Goal: Check status: Check status

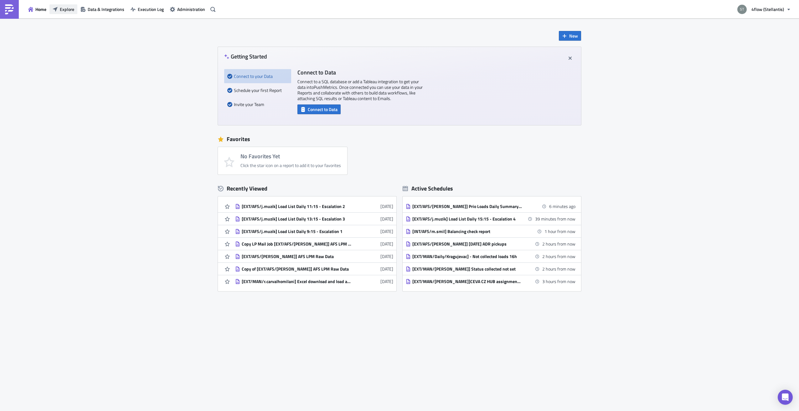
click at [71, 7] on span "Explore" at bounding box center [67, 9] width 14 height 7
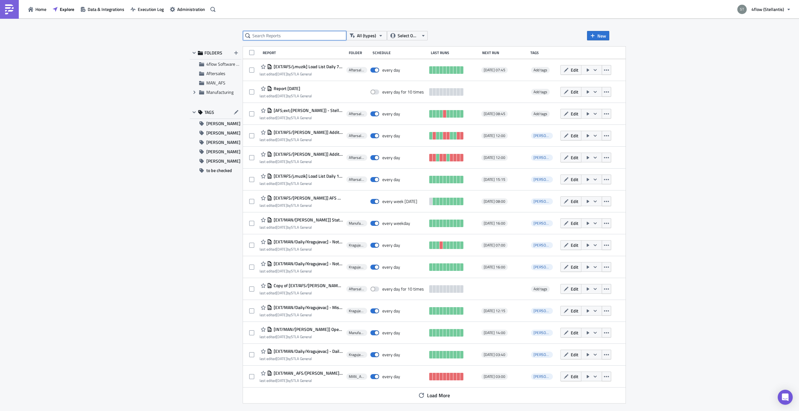
click at [268, 34] on input "text" at bounding box center [294, 35] width 103 height 9
type input "Load List"
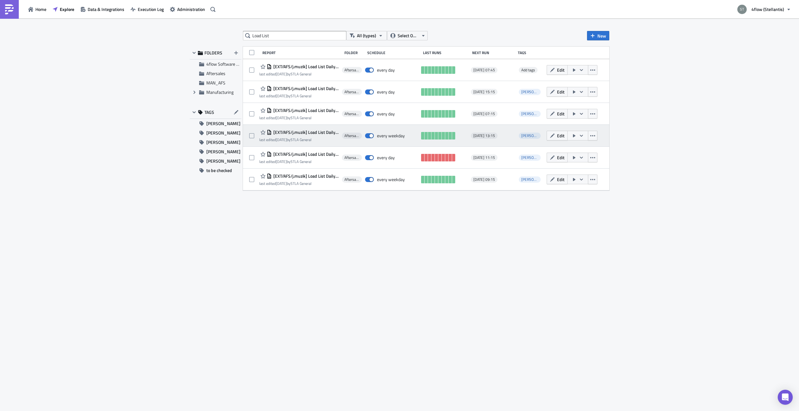
click at [323, 134] on span "[EXT/AFS/j.muzik] Load List Daily 13:15 - Escalation 3" at bounding box center [305, 133] width 67 height 6
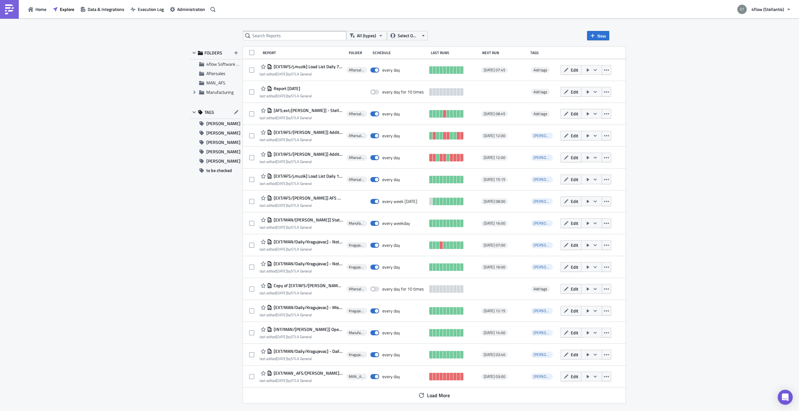
click at [293, 31] on div "All (types) Select Owner New FOLDERS 4flow Software KAM Aftersales MAN_AFS Expa…" at bounding box center [399, 215] width 799 height 394
click at [292, 38] on input "text" at bounding box center [294, 35] width 103 height 9
type input "load list"
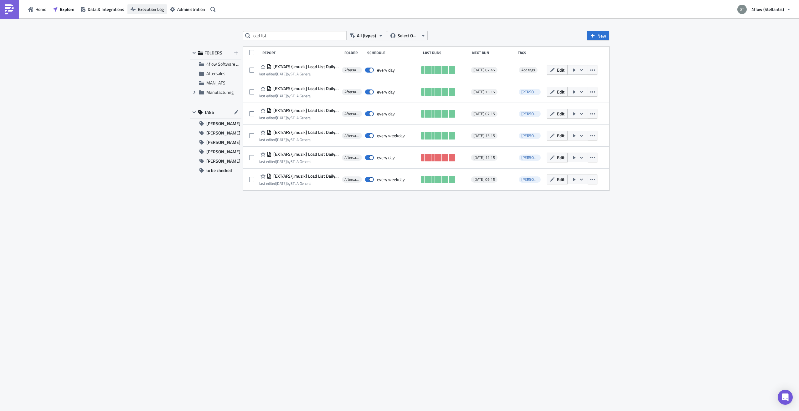
click at [136, 9] on button "Execution Log" at bounding box center [146, 9] width 39 height 10
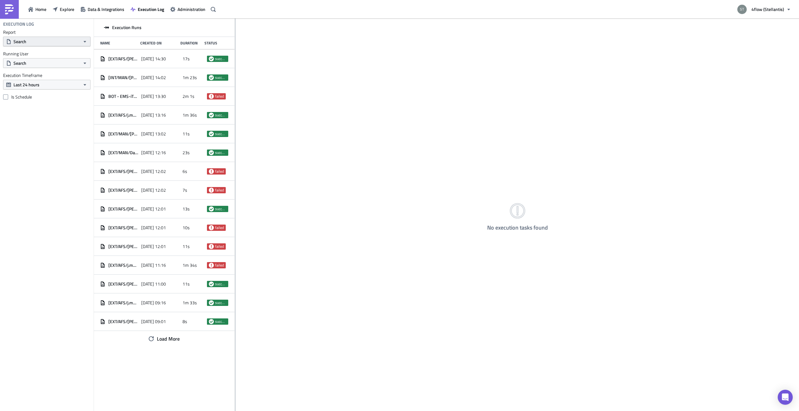
click at [50, 41] on button "Search" at bounding box center [46, 42] width 87 height 10
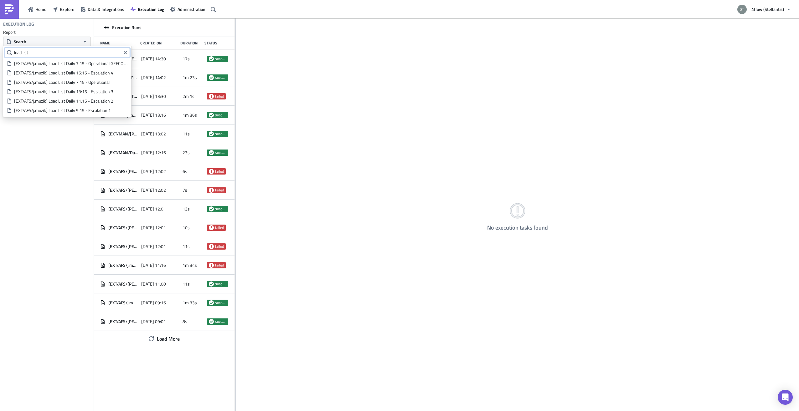
type input "load list"
click at [90, 92] on div "[EXT/AFS/j.muzik] Load List Daily 13:15 - Escalation 3" at bounding box center [71, 92] width 114 height 6
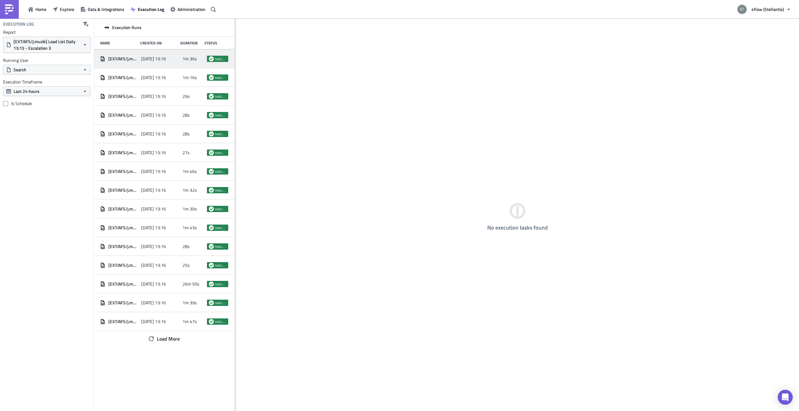
click at [147, 63] on div "[DATE] 13:16" at bounding box center [160, 58] width 38 height 11
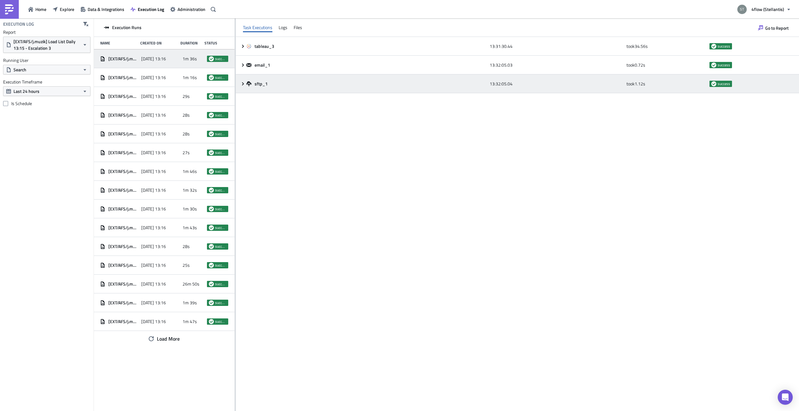
click at [338, 83] on div "sftp_1" at bounding box center [366, 84] width 240 height 6
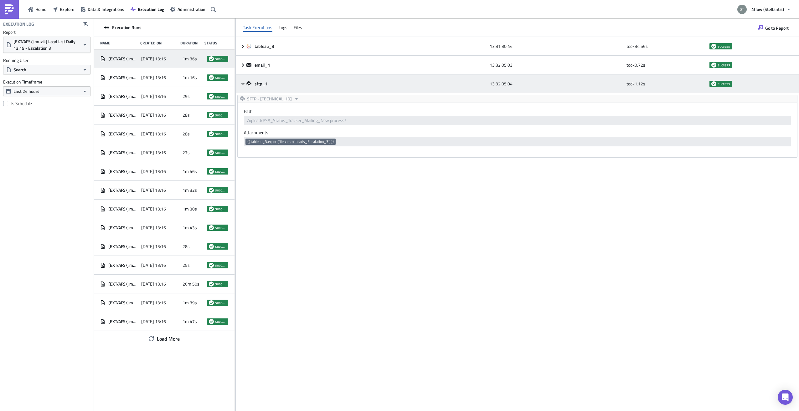
click at [432, 86] on div "sftp_1" at bounding box center [366, 84] width 240 height 6
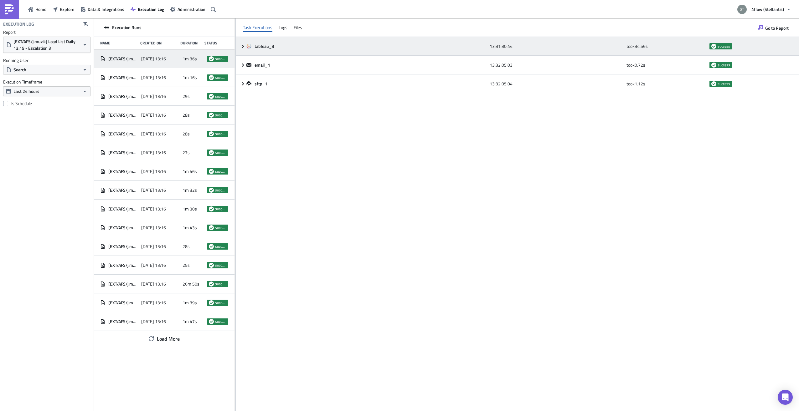
click at [431, 45] on div "tableau_3" at bounding box center [366, 47] width 240 height 6
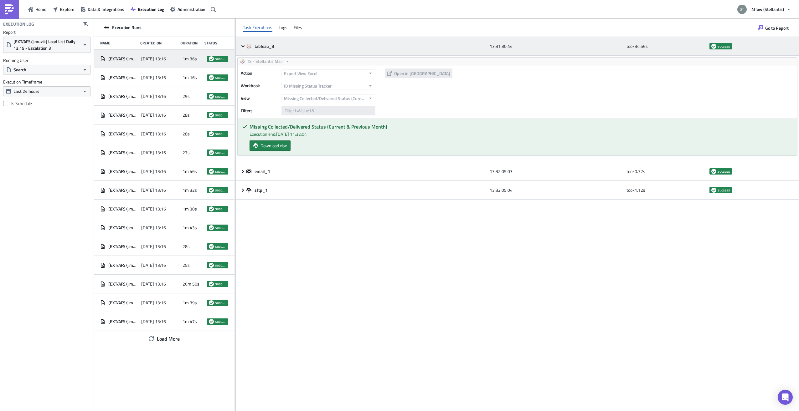
click at [427, 50] on div "tableau_3" at bounding box center [366, 46] width 240 height 11
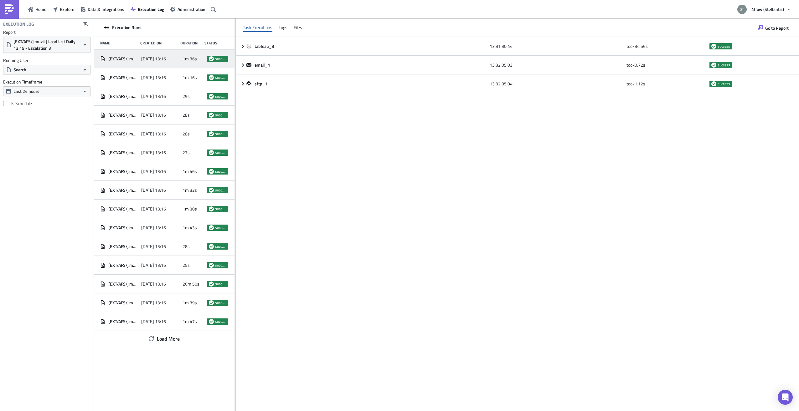
click at [191, 60] on span "1m 36s" at bounding box center [190, 59] width 14 height 6
click at [151, 79] on span "[DATE] 13:16" at bounding box center [153, 78] width 25 height 6
click at [177, 65] on div "[EXT/AFS/j.muzik] Load List Daily 13:15 - Escalation 3 [DATE] 13:16 1m 36s succ…" at bounding box center [164, 58] width 141 height 19
click at [290, 30] on div "Task Executions Logs Files" at bounding box center [517, 27] width 563 height 18
click at [289, 29] on div "Task Executions Logs Files" at bounding box center [517, 27] width 563 height 18
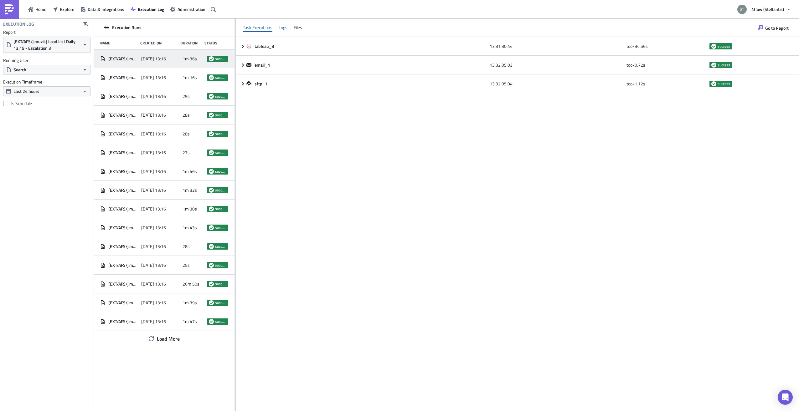
click at [286, 28] on div "Logs" at bounding box center [283, 27] width 9 height 9
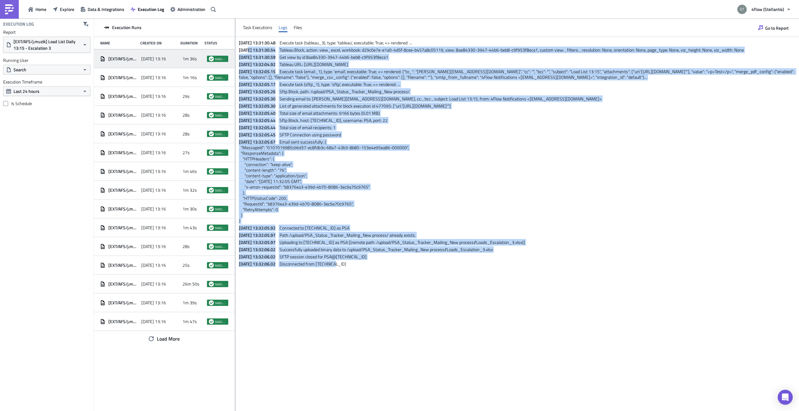
drag, startPoint x: 248, startPoint y: 49, endPoint x: 345, endPoint y: 275, distance: 246.0
click at [345, 267] on div "[DATE] 13:31:30.48 Execute task (tableau_3), type: 'tableau', executable: True;…" at bounding box center [517, 152] width 563 height 230
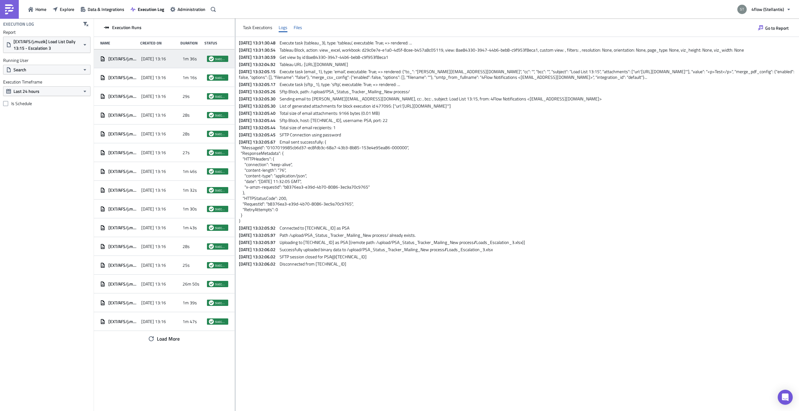
click at [300, 30] on div "Files" at bounding box center [298, 27] width 8 height 9
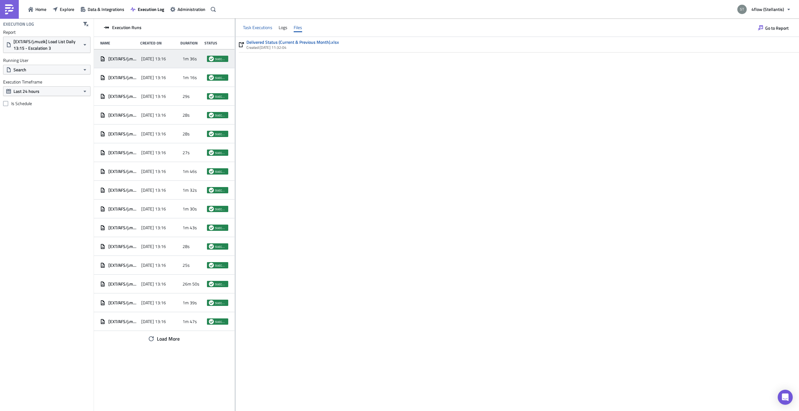
click at [267, 26] on div "Task Executions" at bounding box center [257, 27] width 29 height 9
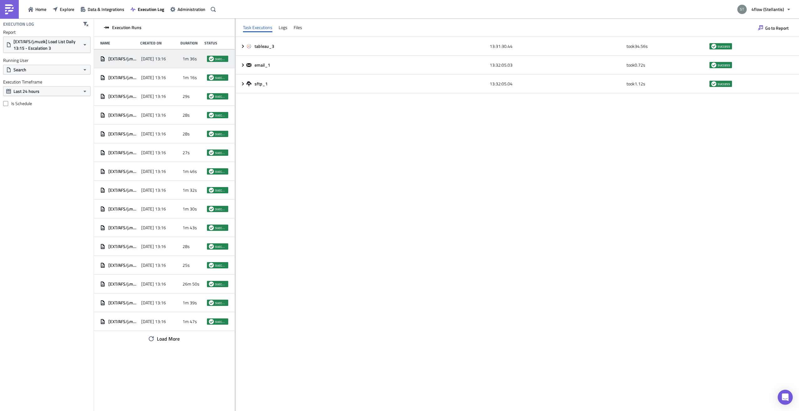
click at [153, 59] on span "[DATE] 13:16" at bounding box center [153, 59] width 25 height 6
click at [195, 59] on span "1m 36s" at bounding box center [190, 59] width 14 height 6
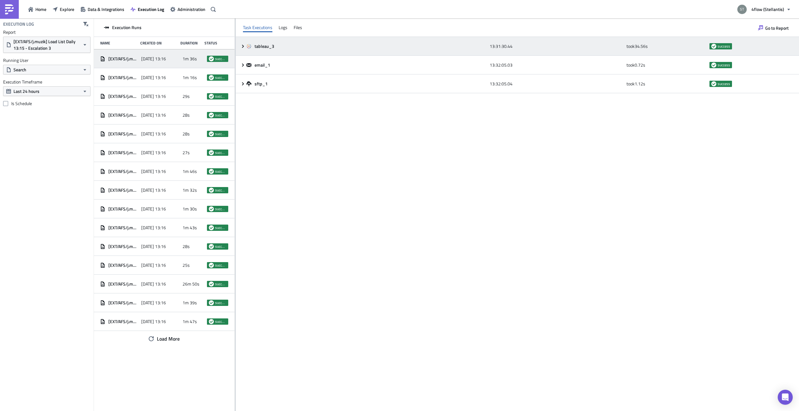
click at [502, 50] on div "13:31:30.44" at bounding box center [556, 46] width 133 height 11
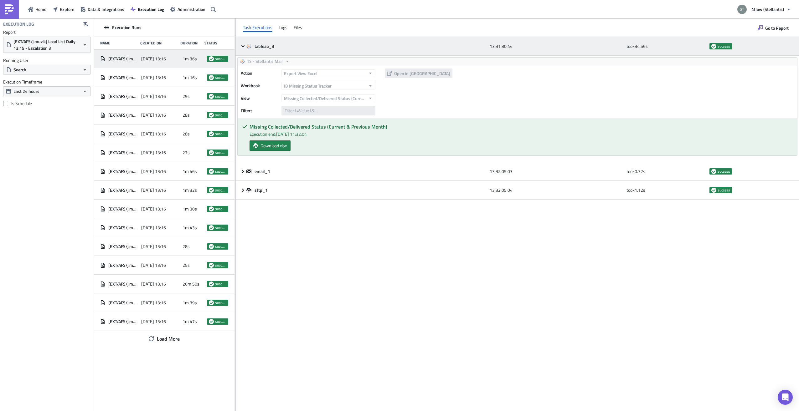
click at [306, 49] on div "tableau_3" at bounding box center [366, 47] width 240 height 6
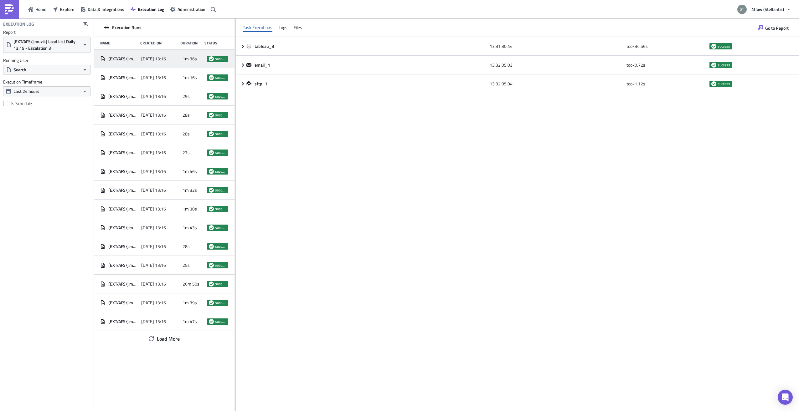
click at [377, 124] on div "tableau_3 13:31:30.44 took 34.56 s success email_1 13:32:05.03 took 0.72 s succ…" at bounding box center [517, 224] width 563 height 374
click at [333, 157] on div "tableau_3 13:31:30.44 took 34.56 s success email_1 13:32:05.03 took 0.72 s succ…" at bounding box center [517, 224] width 563 height 374
click at [166, 60] on span "[DATE] 13:16" at bounding box center [153, 59] width 25 height 6
click at [287, 24] on div "Logs" at bounding box center [283, 27] width 9 height 9
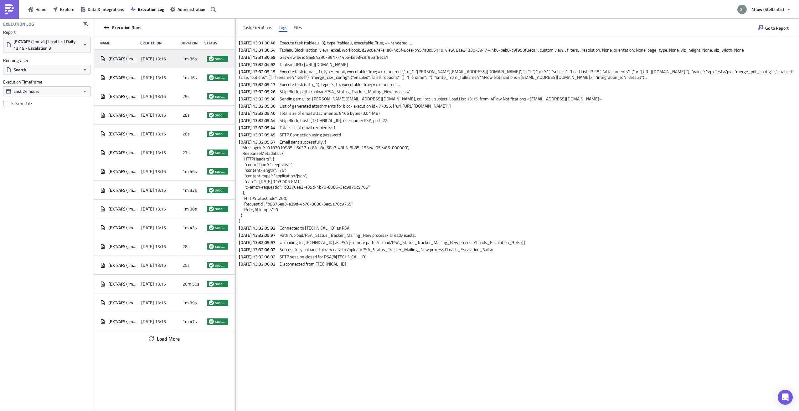
click at [255, 44] on span "[DATE] 13:31:30.48" at bounding box center [259, 42] width 40 height 7
drag, startPoint x: 255, startPoint y: 44, endPoint x: 272, endPoint y: 59, distance: 23.5
click at [272, 59] on span "[DATE] 13:31:30.59" at bounding box center [259, 57] width 40 height 7
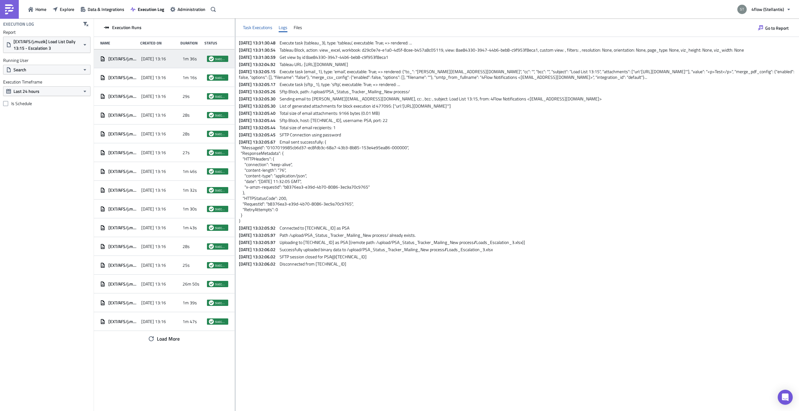
click at [261, 24] on div "Task Executions" at bounding box center [257, 27] width 29 height 9
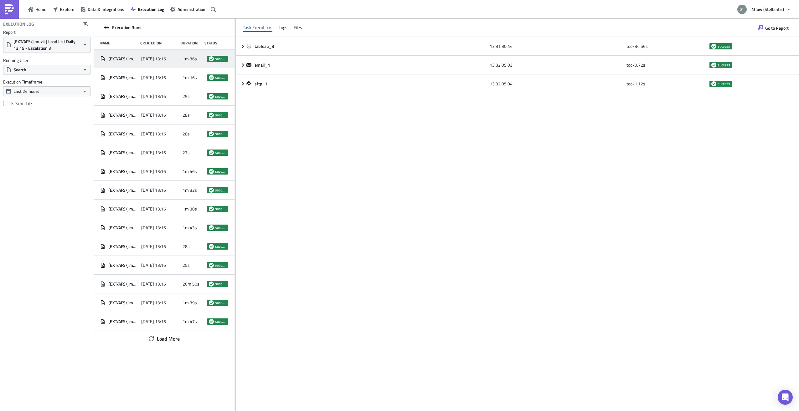
click at [168, 68] on div "[EXT/AFS/j.muzik] Load List Daily 13:15 - Escalation 3 [DATE] 13:16 1m 36s succ…" at bounding box center [164, 58] width 141 height 19
click at [168, 73] on div "[DATE] 13:16" at bounding box center [160, 77] width 38 height 11
click at [190, 62] on span "1m 36s" at bounding box center [190, 59] width 14 height 6
click at [147, 59] on span "[DATE] 13:16" at bounding box center [153, 59] width 25 height 6
click at [166, 61] on span "[DATE] 13:16" at bounding box center [153, 59] width 25 height 6
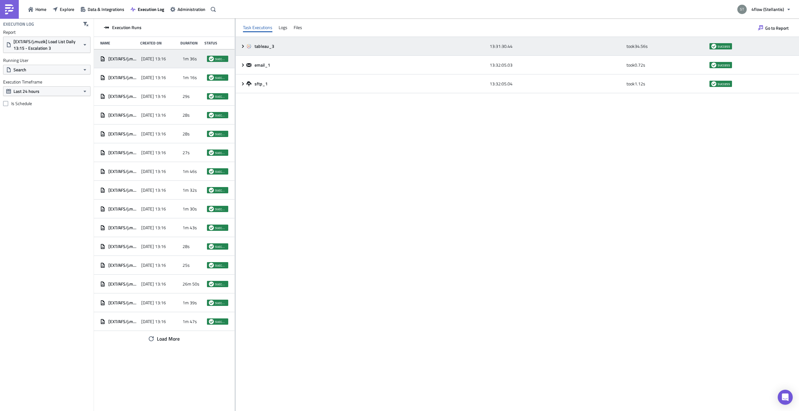
click at [395, 52] on div "tableau_3" at bounding box center [366, 46] width 240 height 11
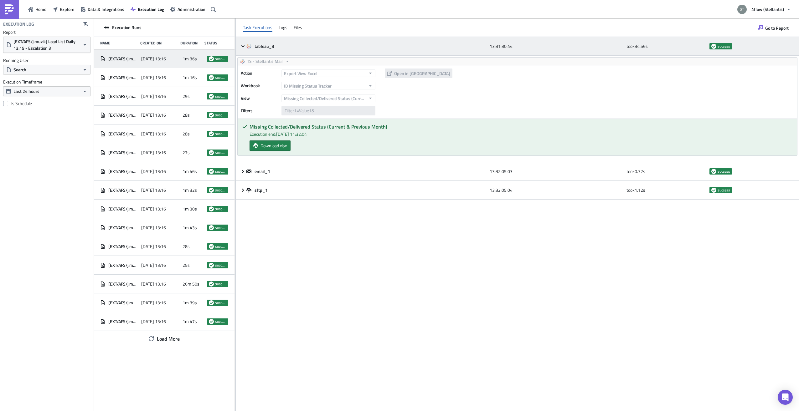
click at [331, 47] on div "tableau_3" at bounding box center [366, 47] width 240 height 6
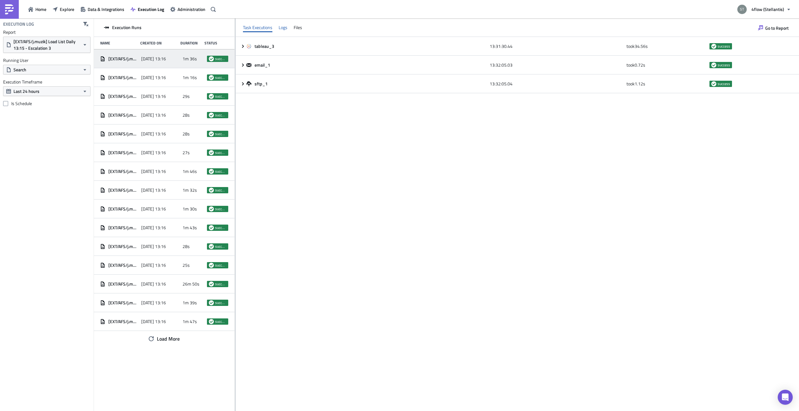
click at [280, 31] on div "Logs" at bounding box center [283, 27] width 9 height 9
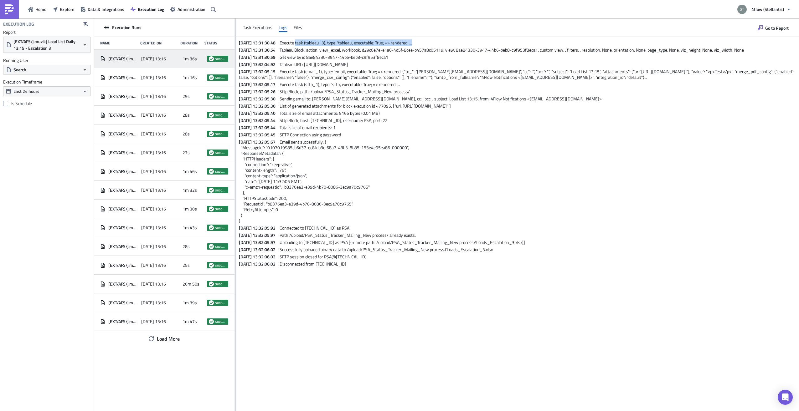
drag, startPoint x: 306, startPoint y: 43, endPoint x: 426, endPoint y: 42, distance: 120.2
click at [426, 42] on p "[DATE] 13:31:30.48 Execute task (tableau_3), type: 'tableau', executable: True;…" at bounding box center [518, 43] width 559 height 6
drag, startPoint x: 426, startPoint y: 42, endPoint x: 275, endPoint y: 62, distance: 151.9
click at [278, 68] on div "[DATE] 13:31:30.48 Execute task (tableau_3), type: 'tableau', executable: True;…" at bounding box center [517, 152] width 563 height 230
drag, startPoint x: 257, startPoint y: 44, endPoint x: 416, endPoint y: 45, distance: 159.7
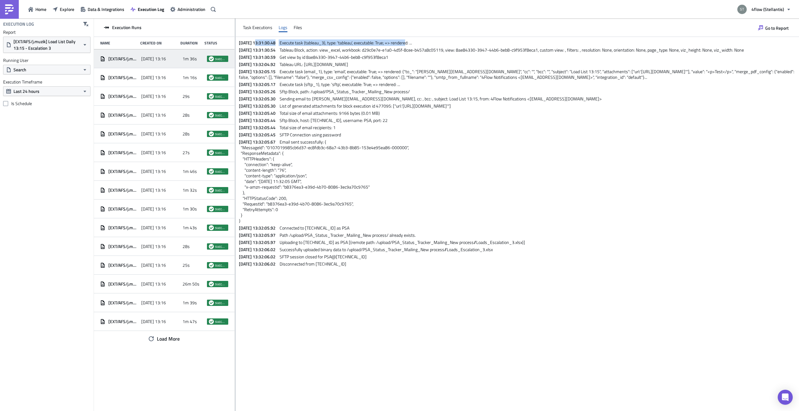
click at [416, 45] on p "[DATE] 13:31:30.48 Execute task (tableau_3), type: 'tableau', executable: True;…" at bounding box center [518, 43] width 559 height 6
drag, startPoint x: 416, startPoint y: 45, endPoint x: 358, endPoint y: 60, distance: 60.1
click at [358, 60] on span "Get view by id 8ae84330-3947-44b6-beb8-c9f953f8eca1" at bounding box center [334, 57] width 109 height 7
click at [178, 73] on div "[DATE] 13:16" at bounding box center [160, 77] width 38 height 11
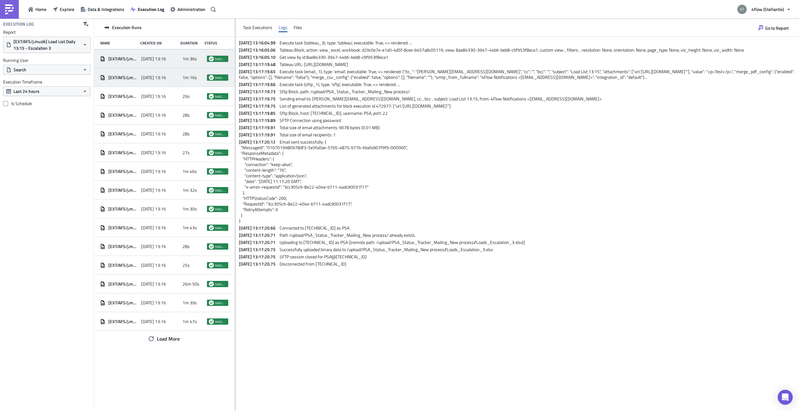
click at [168, 63] on div "[DATE] 13:16" at bounding box center [160, 58] width 38 height 11
click at [262, 26] on div "Task Executions" at bounding box center [257, 27] width 29 height 9
